Goal: Transaction & Acquisition: Purchase product/service

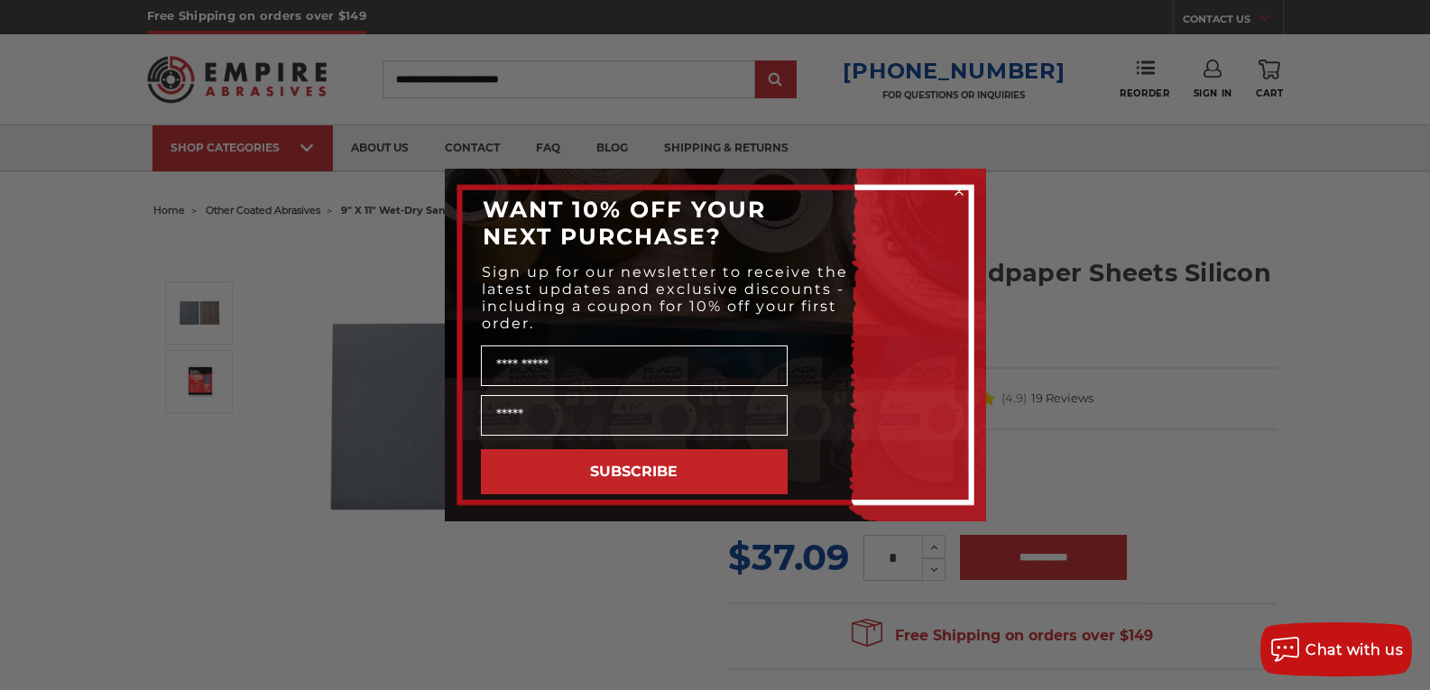
click at [1158, 365] on div "Close dialog WANT 10% OFF YOUR NEXT PURCHASE? Sign up for our newsletter to rec…" at bounding box center [715, 345] width 1430 height 690
click at [964, 194] on circle "Close dialog" at bounding box center [958, 191] width 17 height 17
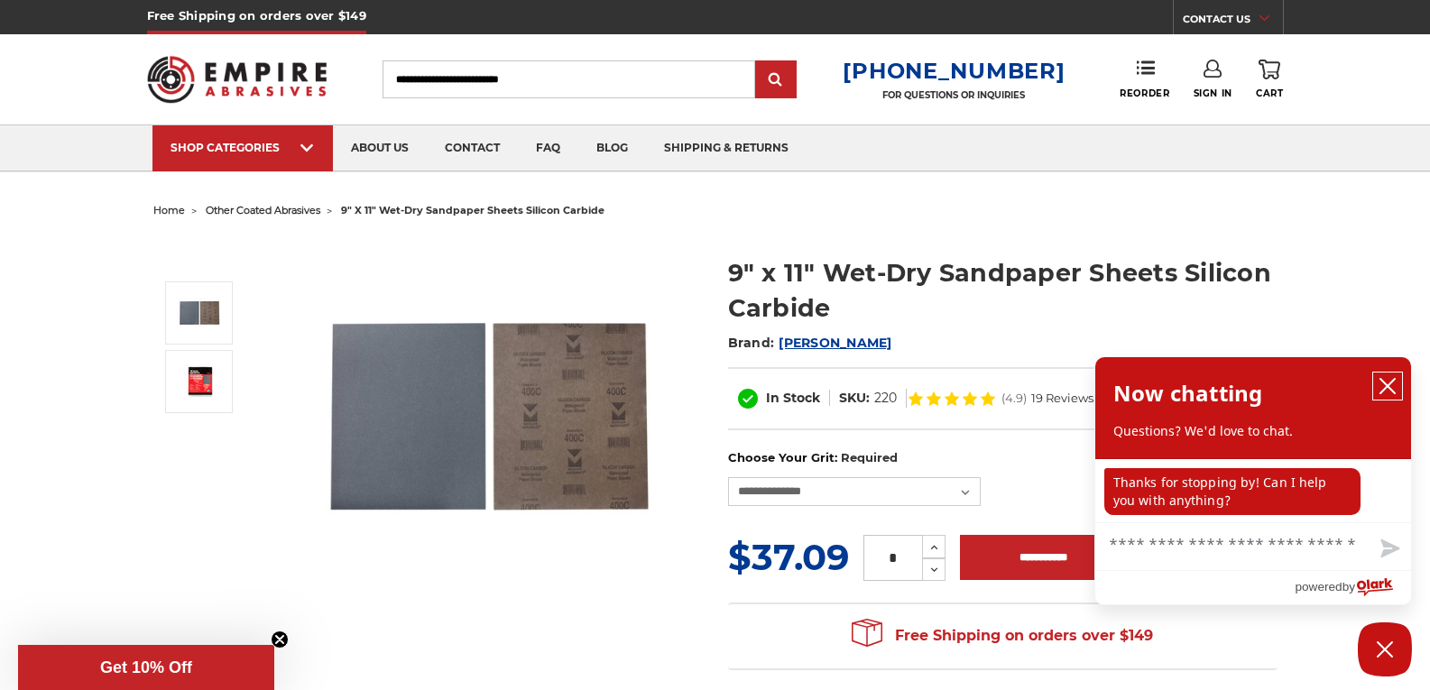
click at [1392, 384] on icon "close chatbox" at bounding box center [1388, 386] width 18 height 18
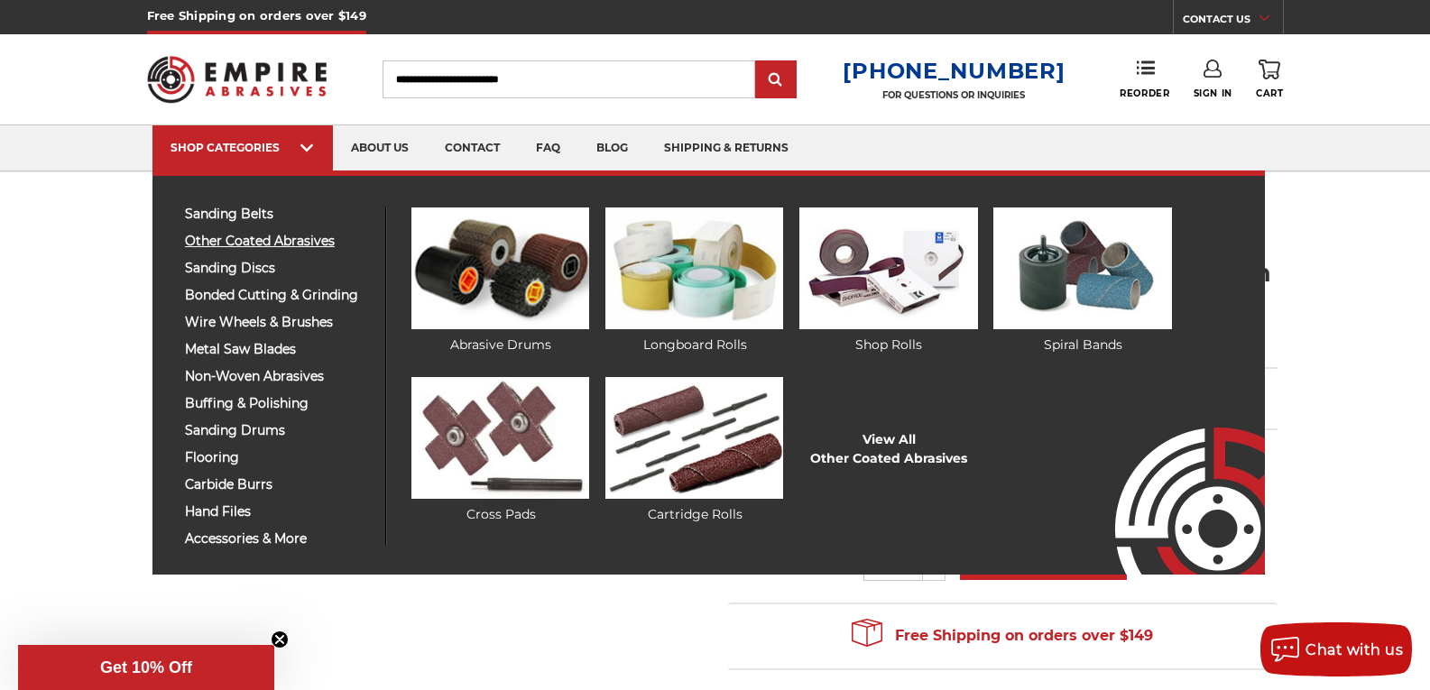
click at [302, 239] on span "other coated abrasives" at bounding box center [278, 242] width 187 height 14
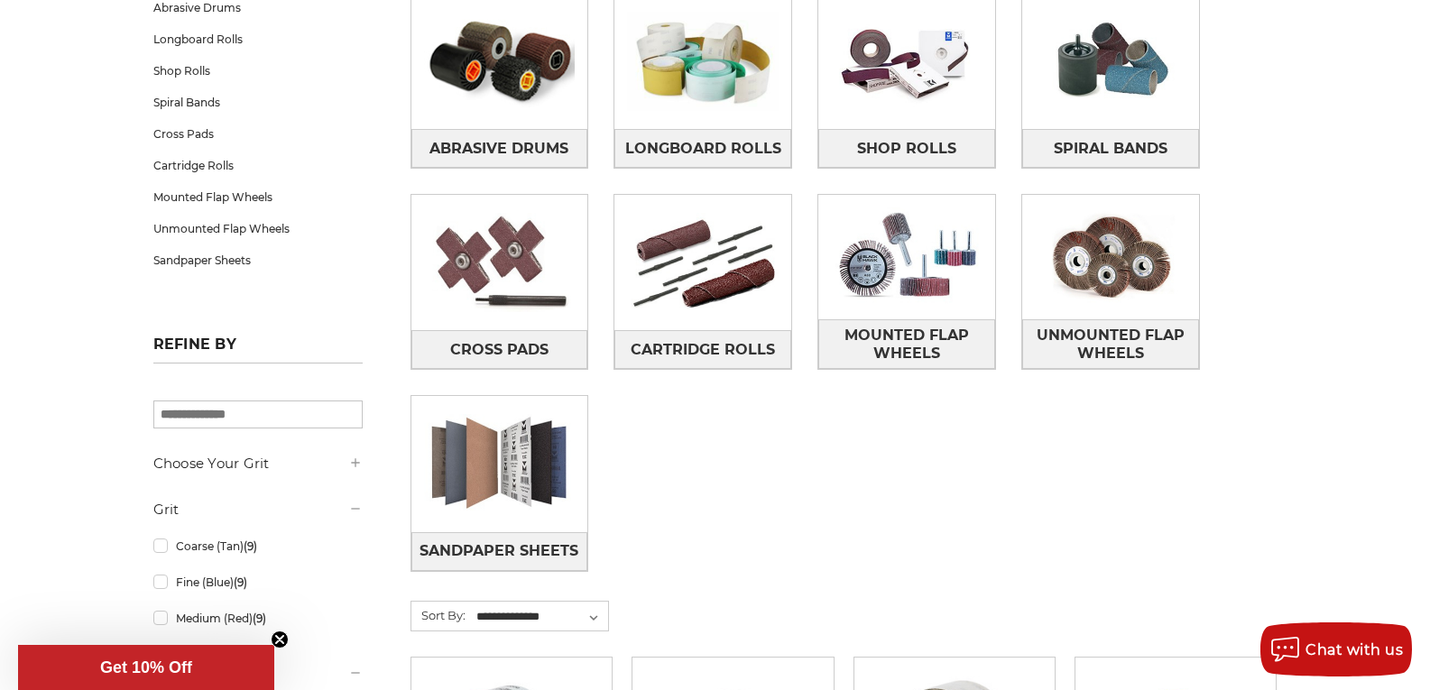
scroll to position [361, 0]
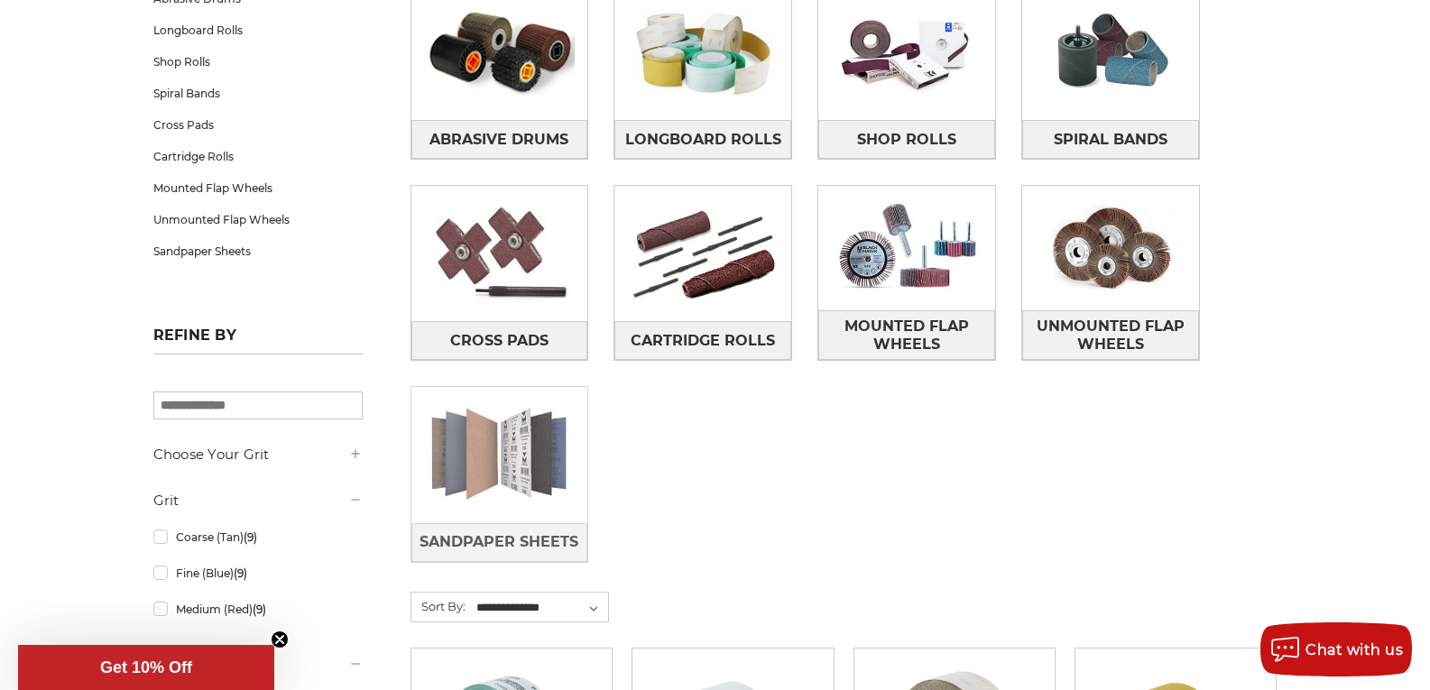
click at [483, 456] on img at bounding box center [499, 455] width 177 height 125
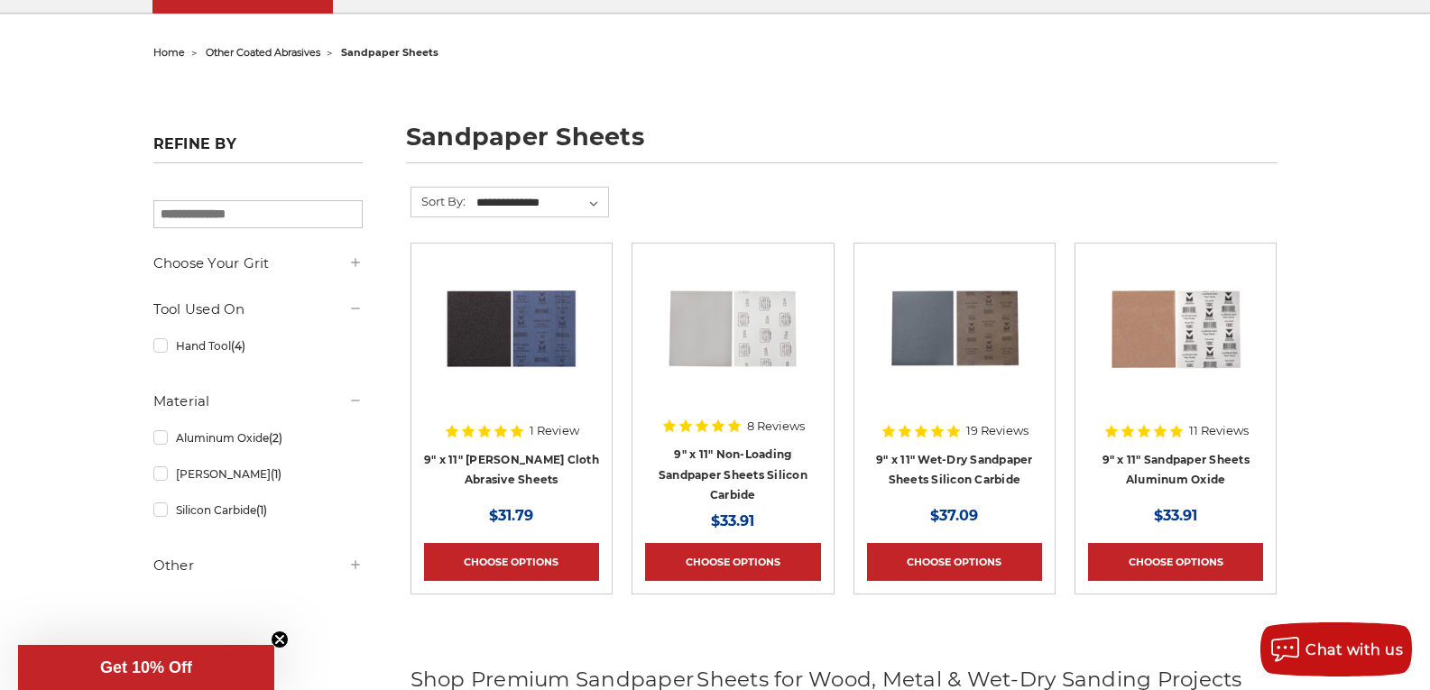
scroll to position [180, 0]
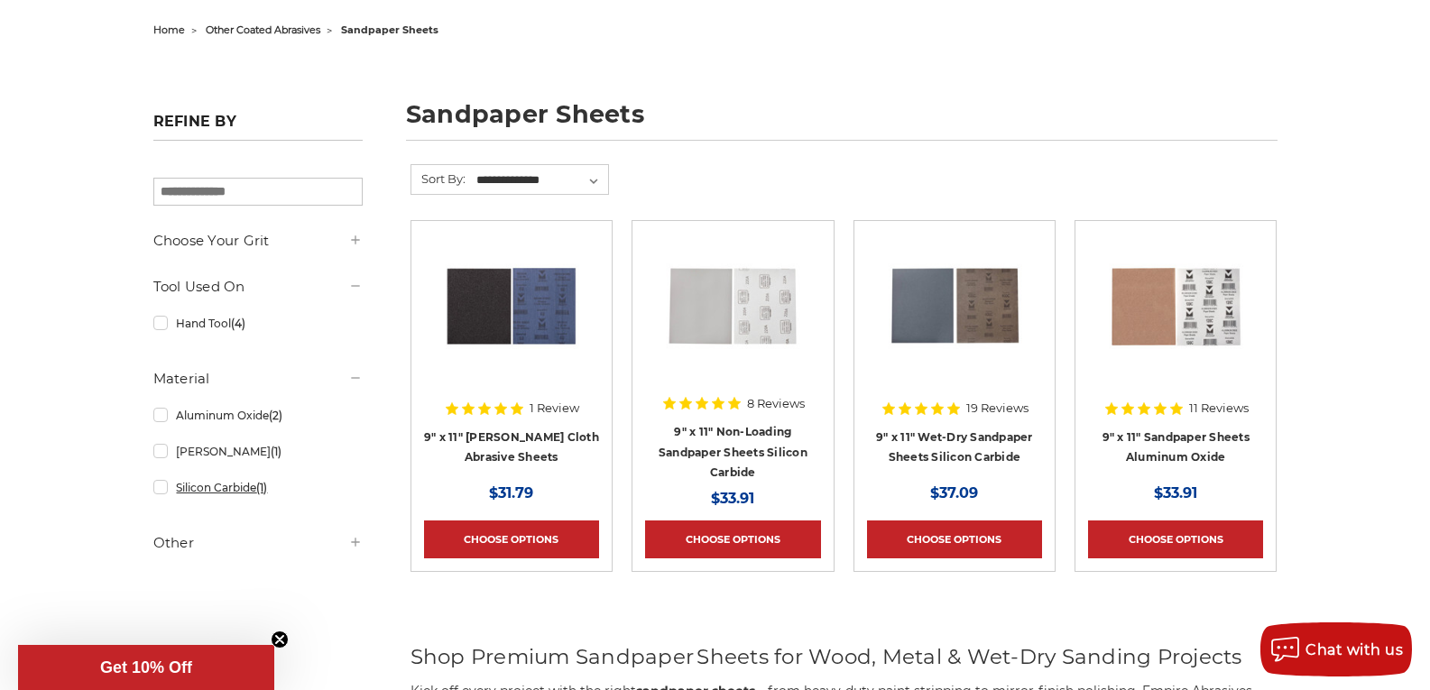
click at [225, 494] on link "Silicon Carbide (1)" at bounding box center [257, 488] width 209 height 32
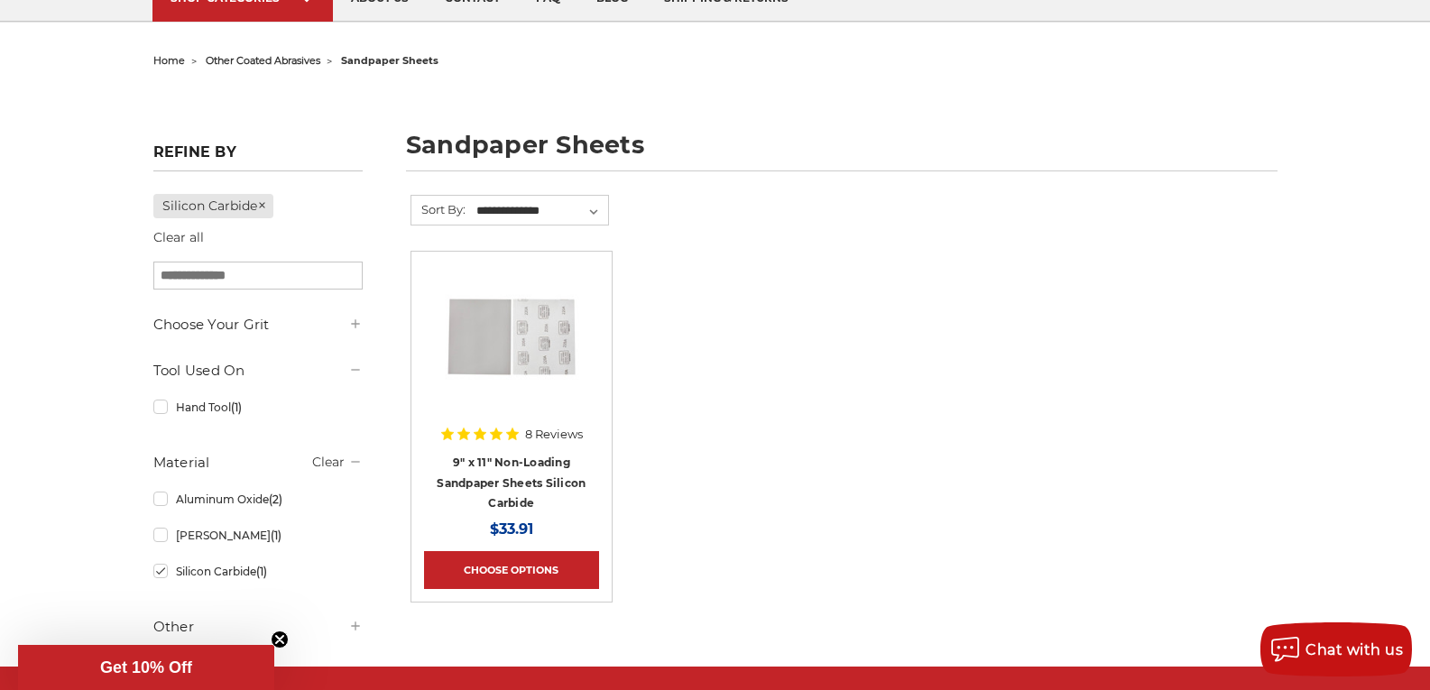
scroll to position [271, 0]
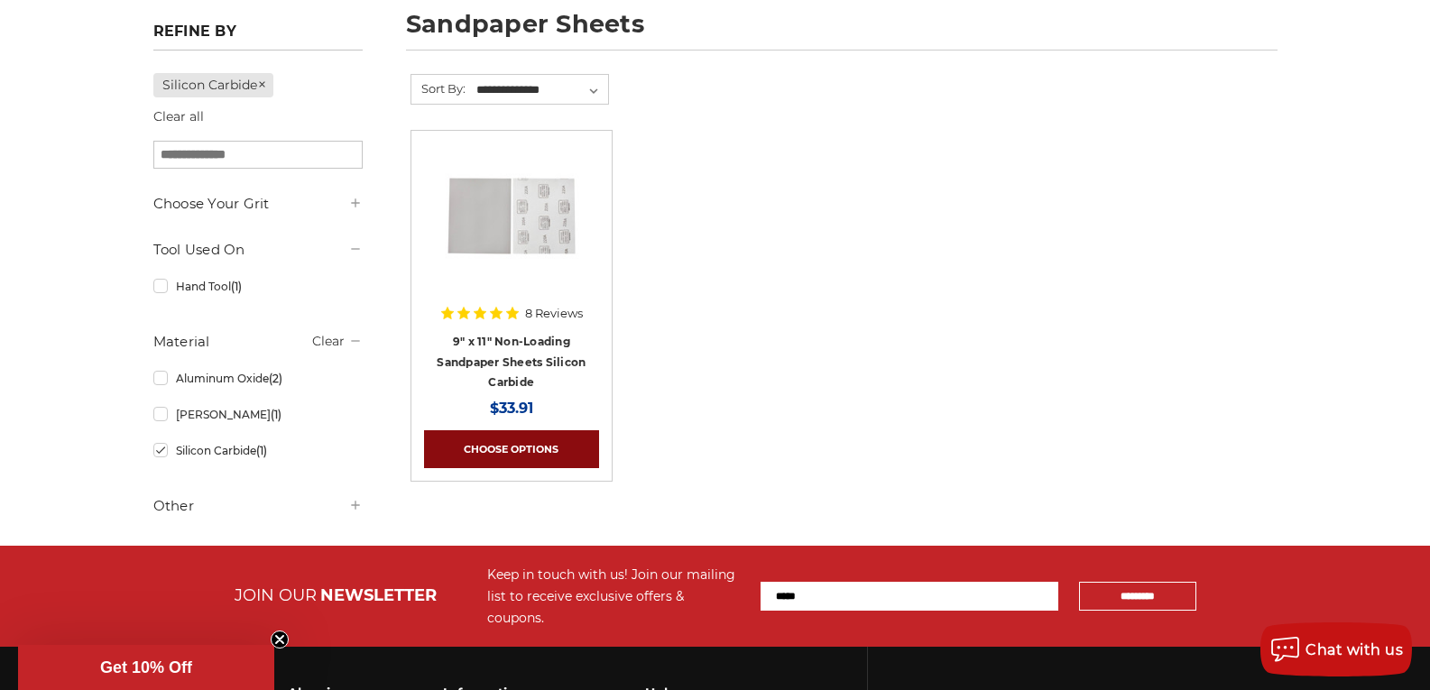
click at [500, 448] on link "Choose Options" at bounding box center [511, 449] width 175 height 38
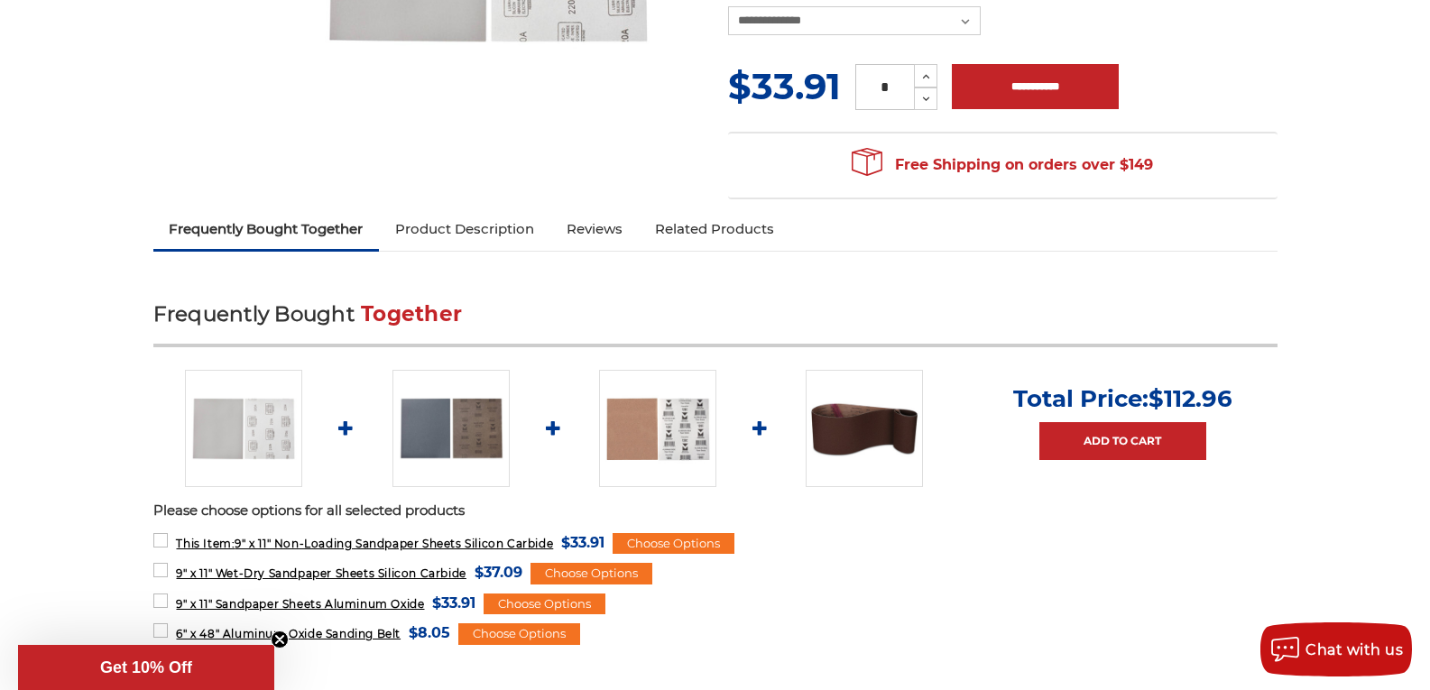
scroll to position [541, 0]
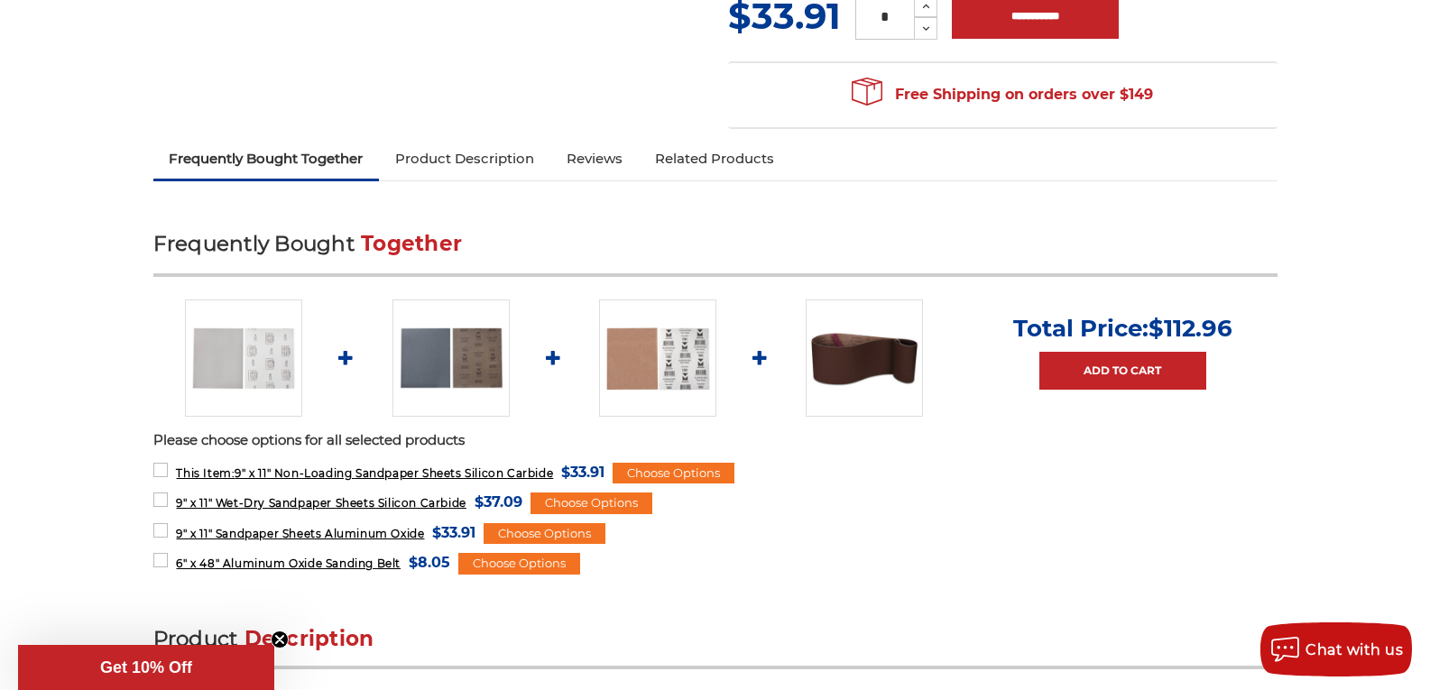
click at [448, 365] on img at bounding box center [451, 358] width 117 height 117
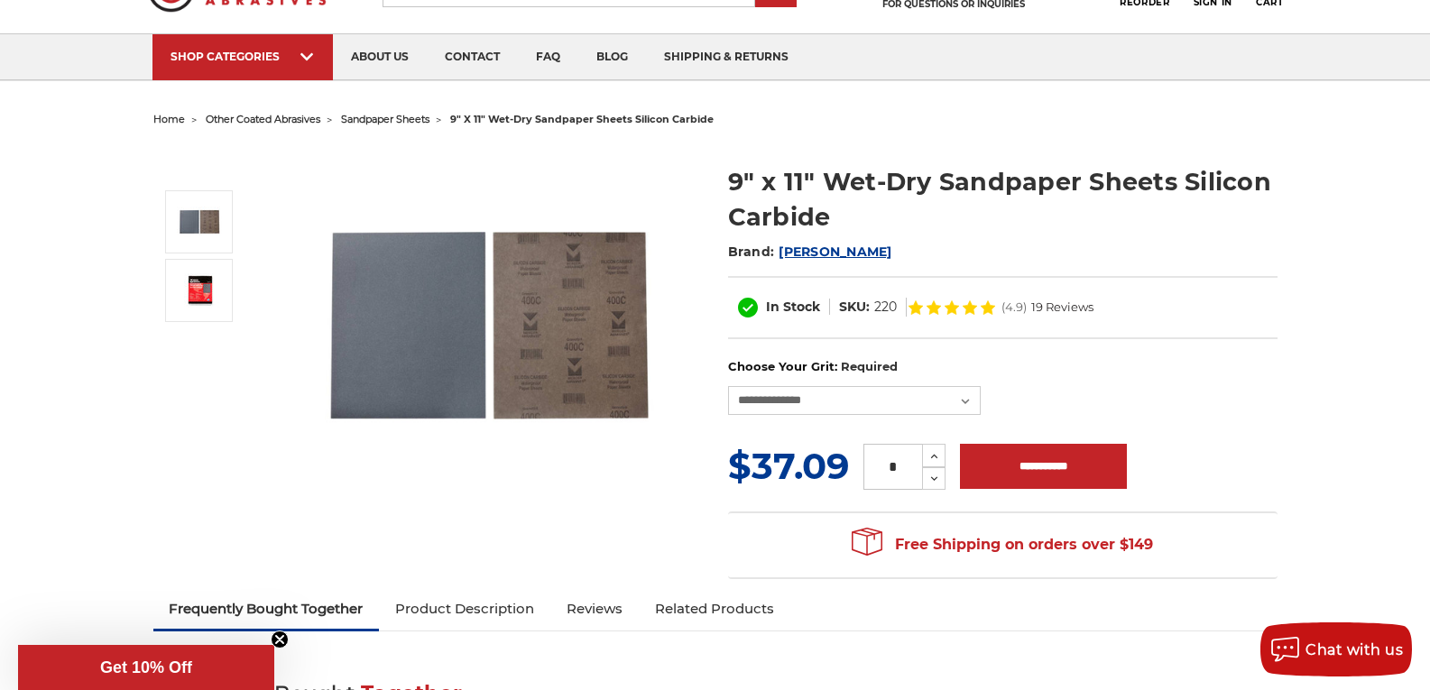
scroll to position [90, 0]
click at [966, 402] on select "**********" at bounding box center [854, 401] width 253 height 29
